Goal: Find specific page/section: Find specific page/section

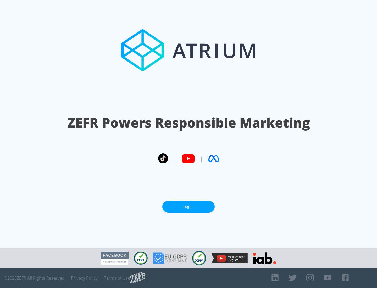
click at [189, 205] on link "Log In" at bounding box center [188, 207] width 52 height 12
